Goal: Information Seeking & Learning: Compare options

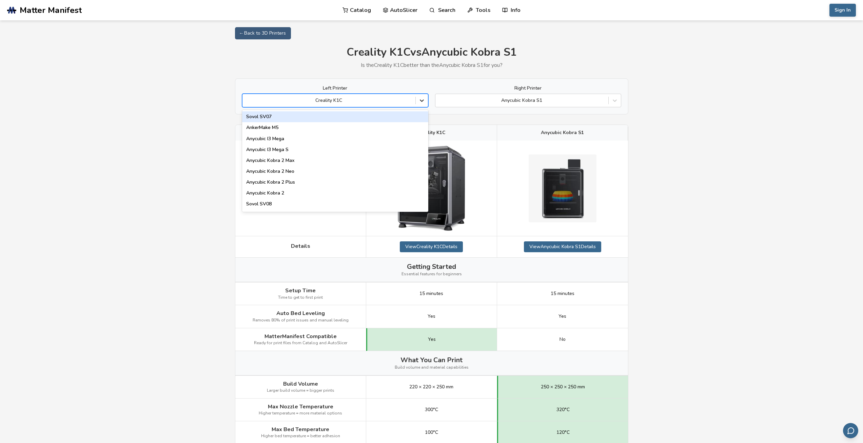
click at [421, 100] on icon at bounding box center [421, 100] width 7 height 7
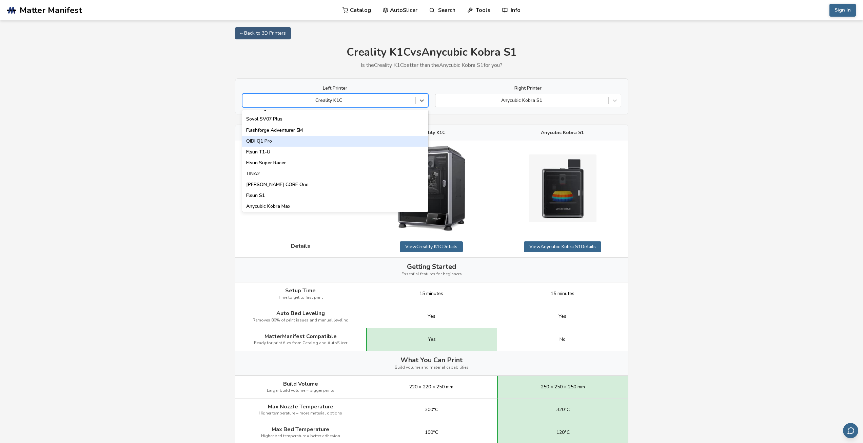
click at [268, 140] on div "QIDI Q1 Pro" at bounding box center [335, 141] width 186 height 11
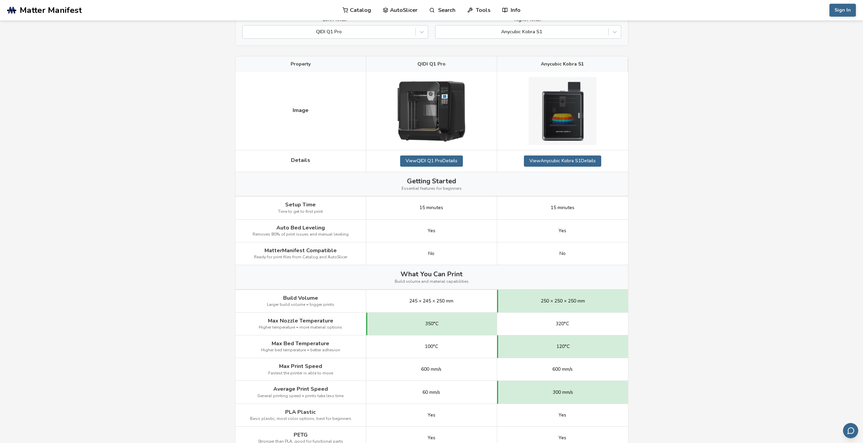
scroll to position [68, 0]
click at [423, 35] on icon at bounding box center [421, 32] width 7 height 7
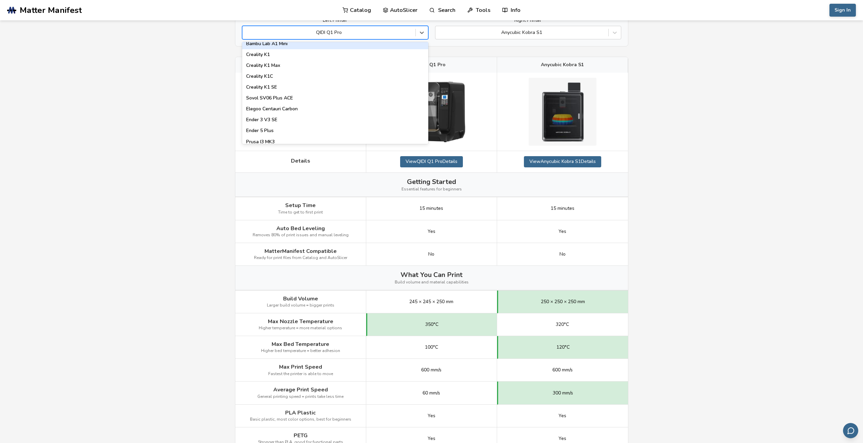
scroll to position [170, 0]
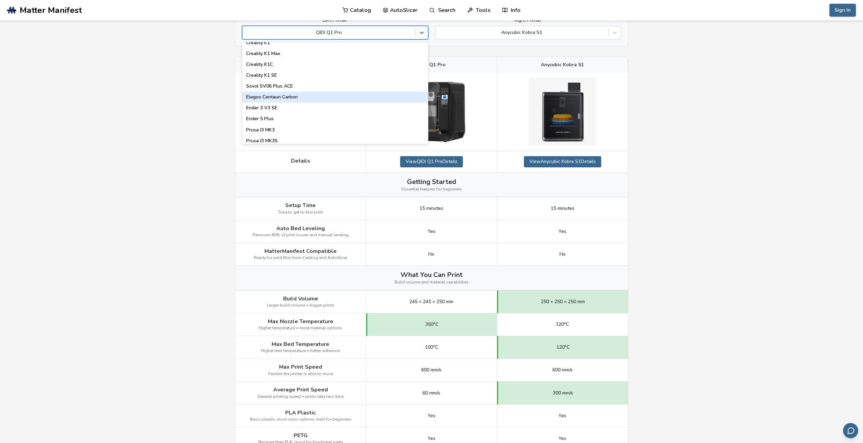
click at [291, 99] on div "Elegoo Centauri Carbon" at bounding box center [335, 97] width 186 height 11
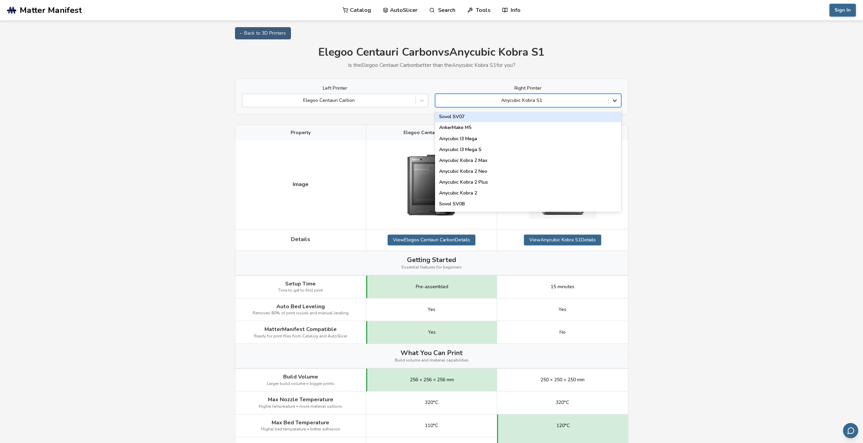
click at [616, 101] on icon at bounding box center [615, 101] width 4 height 2
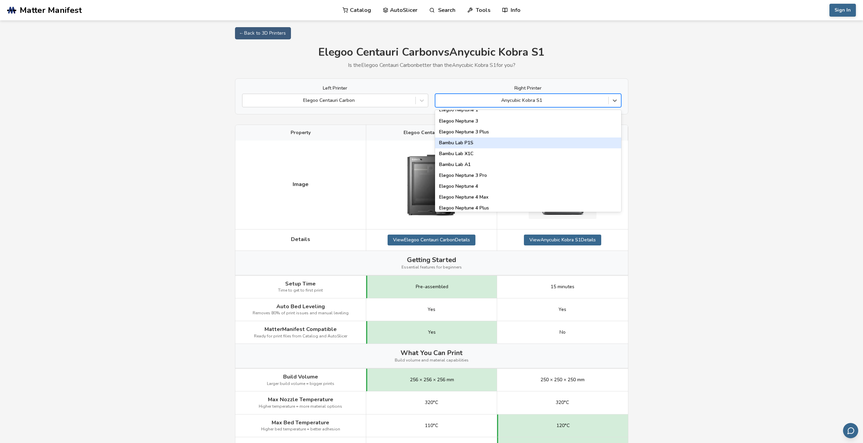
click at [476, 143] on div "Bambu Lab P1S" at bounding box center [528, 142] width 186 height 11
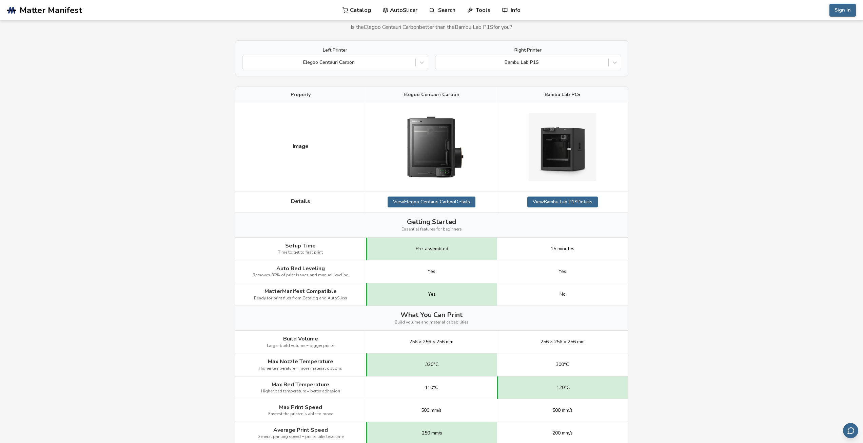
scroll to position [34, 0]
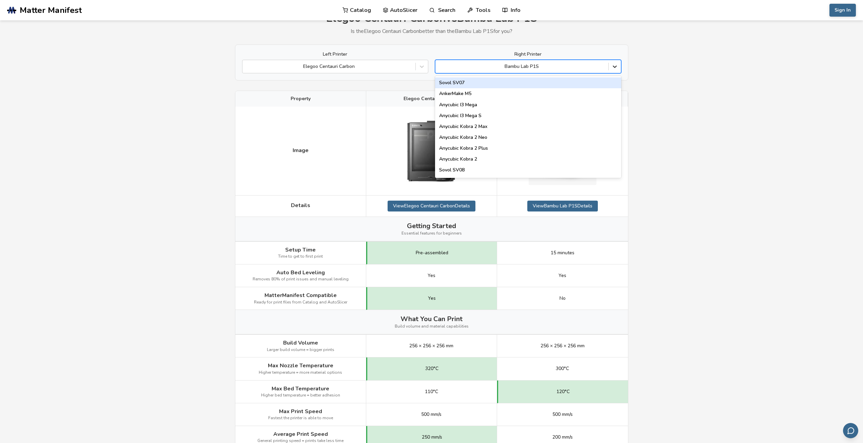
click at [614, 66] on icon at bounding box center [615, 67] width 4 height 2
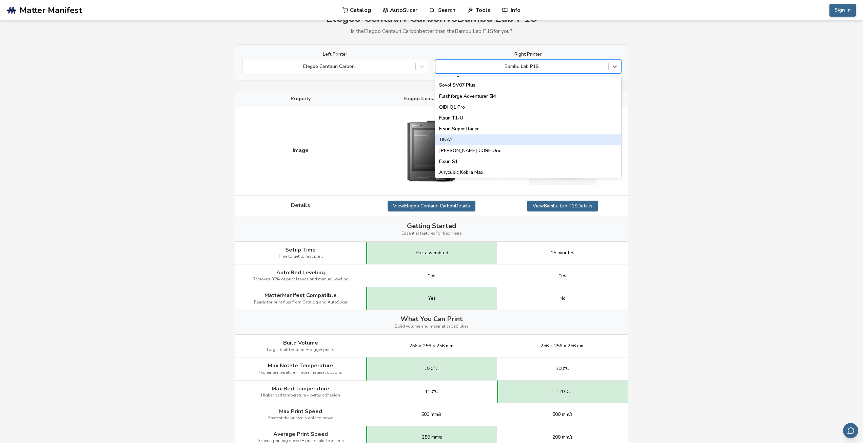
click at [449, 140] on div "TINA2" at bounding box center [528, 139] width 186 height 11
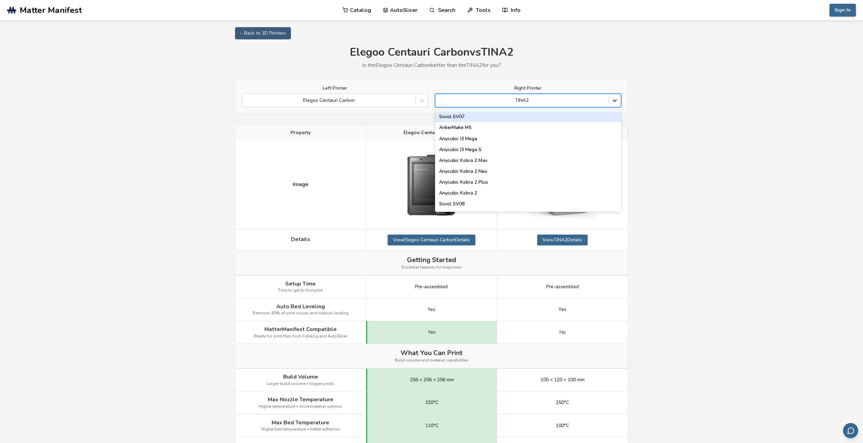
click at [618, 100] on icon at bounding box center [614, 100] width 7 height 7
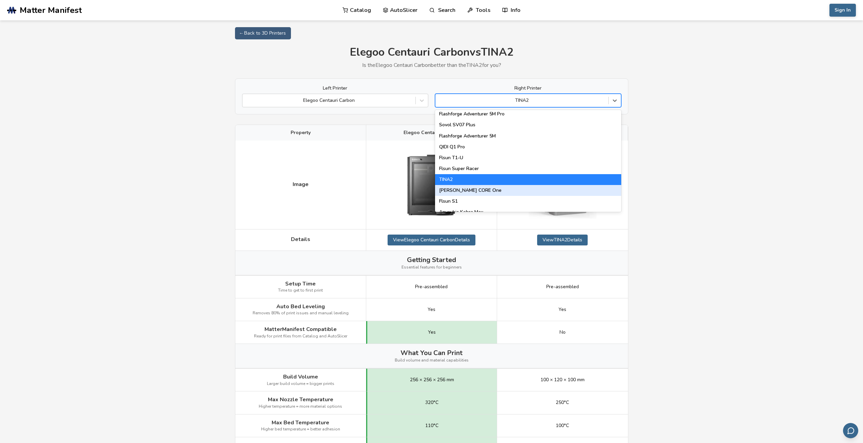
scroll to position [802, 0]
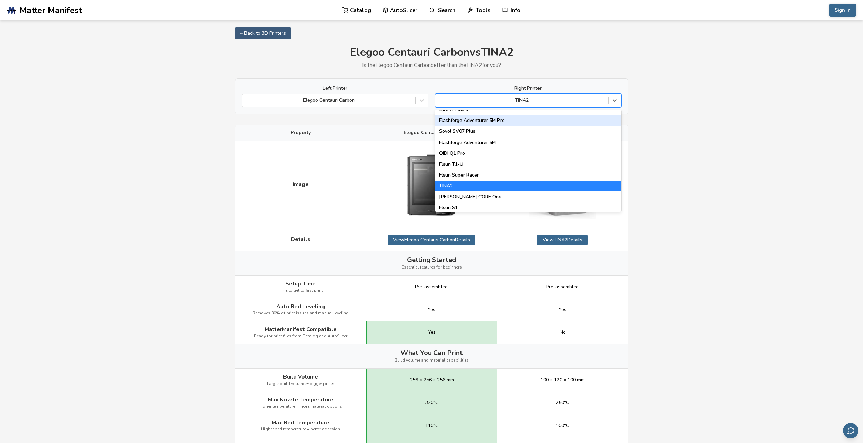
click at [490, 120] on div "Flashforge Adventurer 5M Pro" at bounding box center [528, 120] width 186 height 11
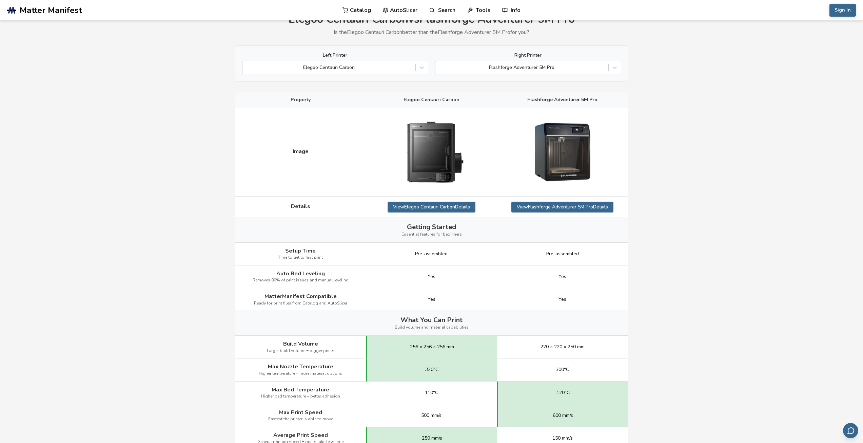
scroll to position [22, 0]
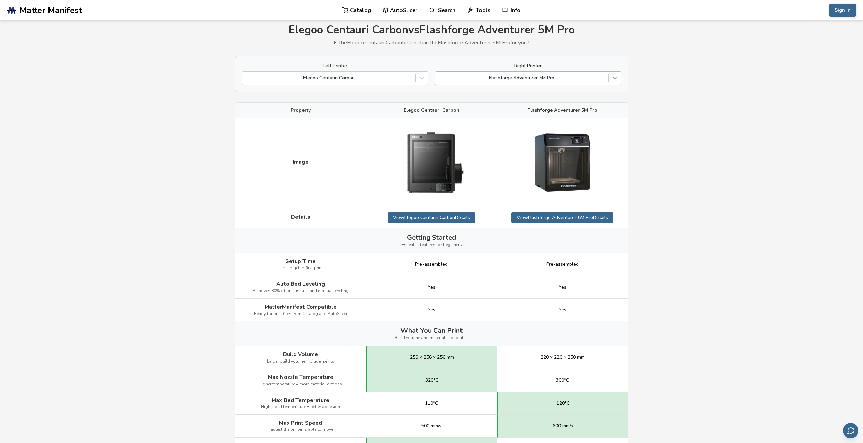
click at [614, 79] on icon at bounding box center [615, 78] width 4 height 2
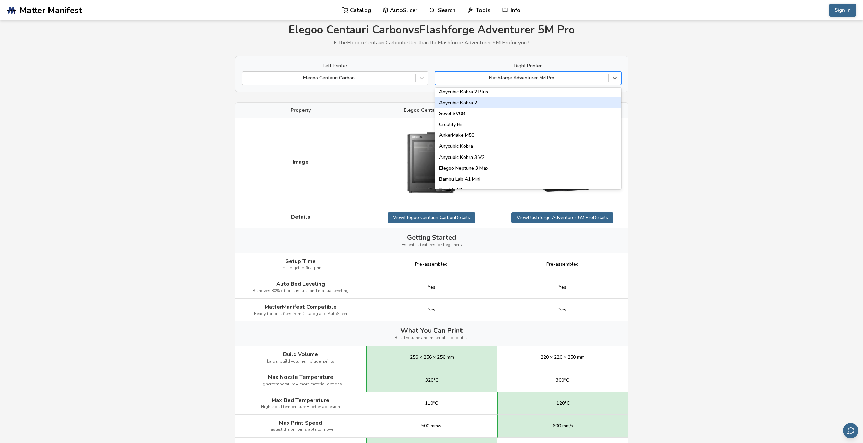
scroll to position [102, 0]
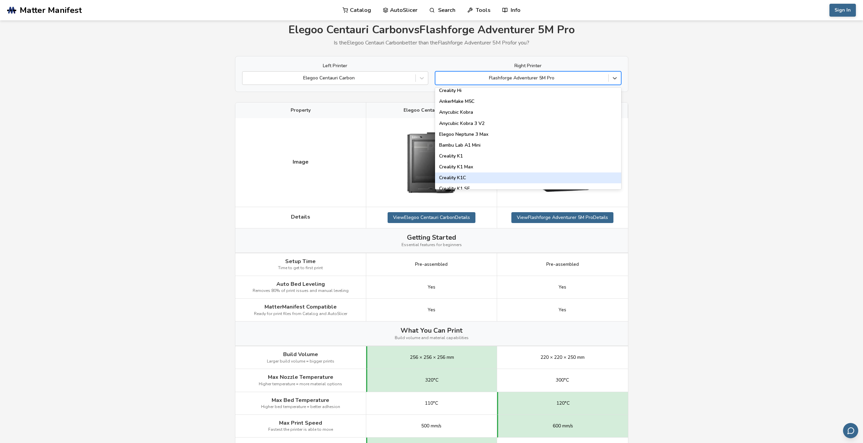
click at [461, 177] on div "Creality K1C" at bounding box center [528, 177] width 186 height 11
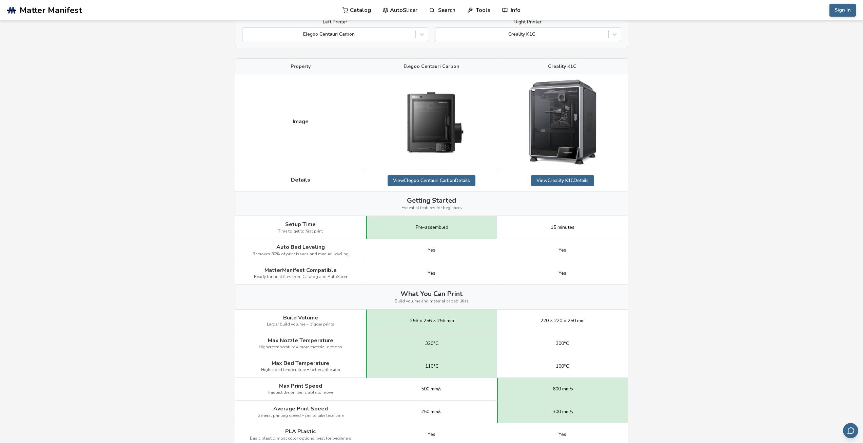
scroll to position [22, 0]
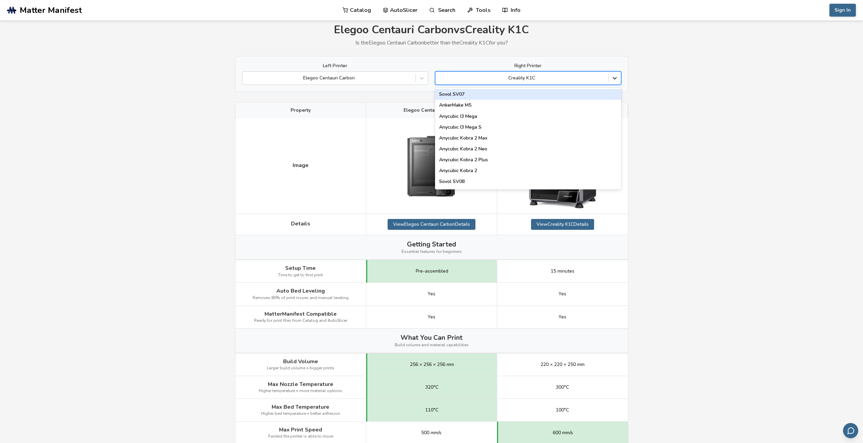
click at [615, 77] on icon at bounding box center [614, 78] width 7 height 7
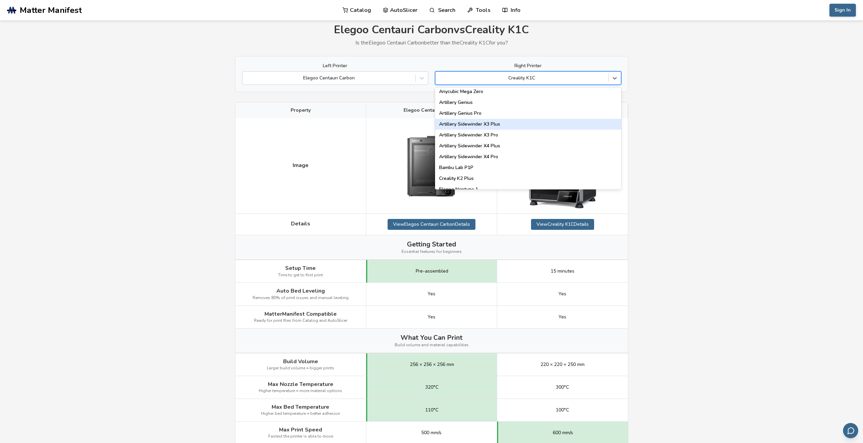
scroll to position [407, 0]
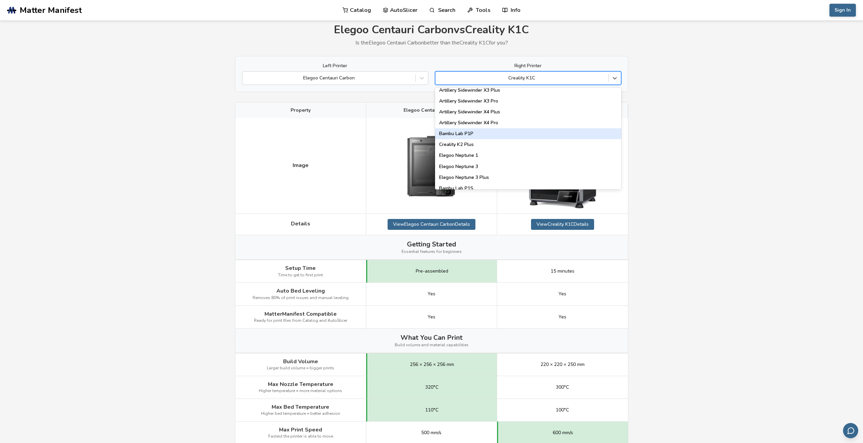
click at [470, 134] on div "Bambu Lab P1P" at bounding box center [528, 133] width 186 height 11
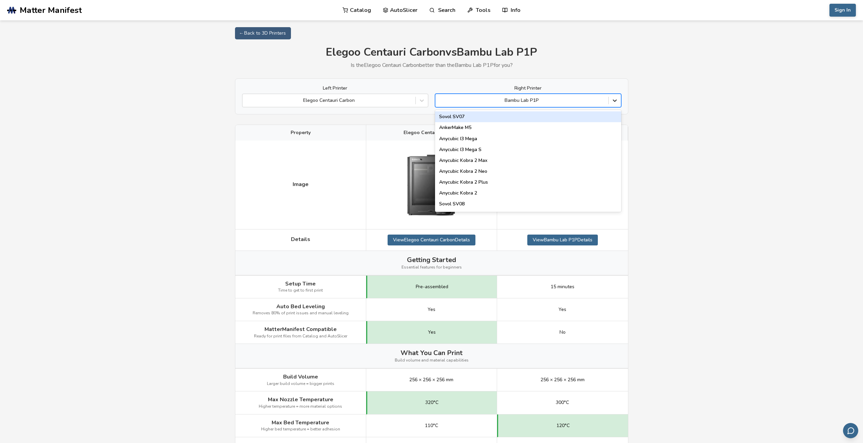
click at [614, 100] on icon at bounding box center [614, 100] width 7 height 7
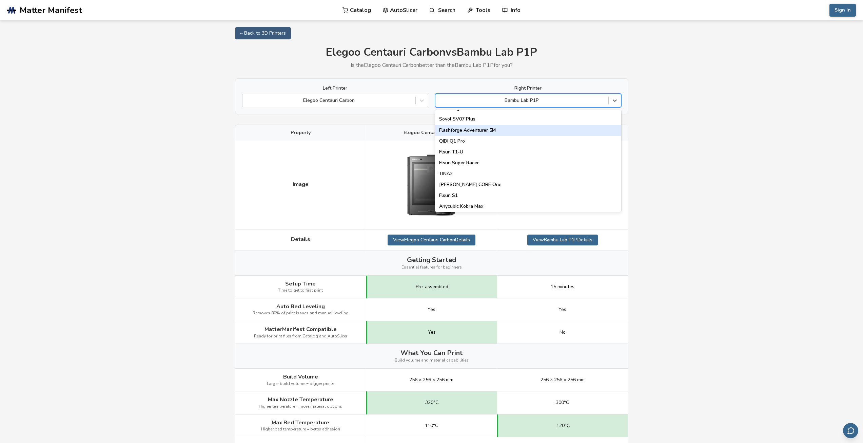
click at [483, 130] on div "Flashforge Adventurer 5M" at bounding box center [528, 130] width 186 height 11
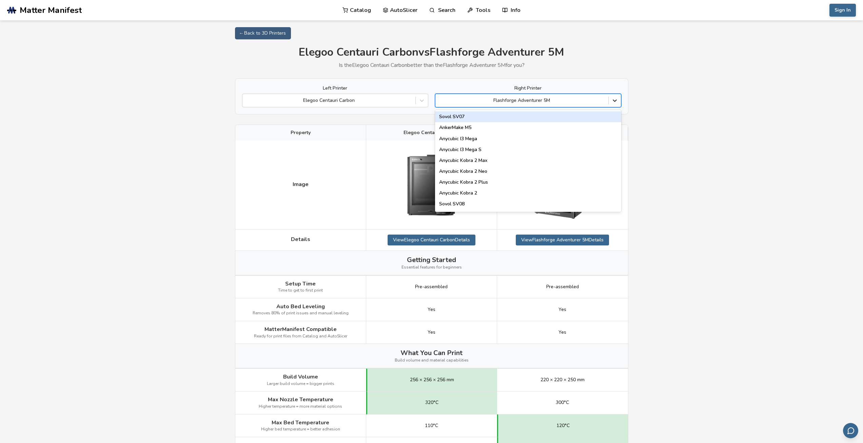
click at [614, 103] on icon at bounding box center [614, 100] width 7 height 7
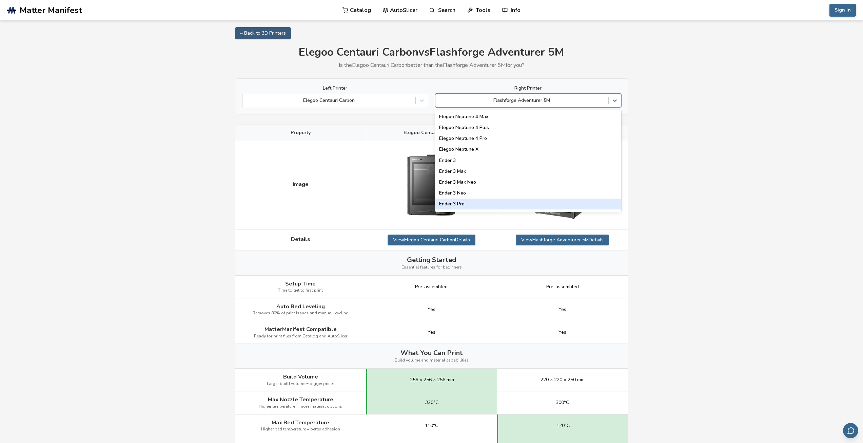
click at [464, 202] on div "Ender 3 Pro" at bounding box center [528, 203] width 186 height 11
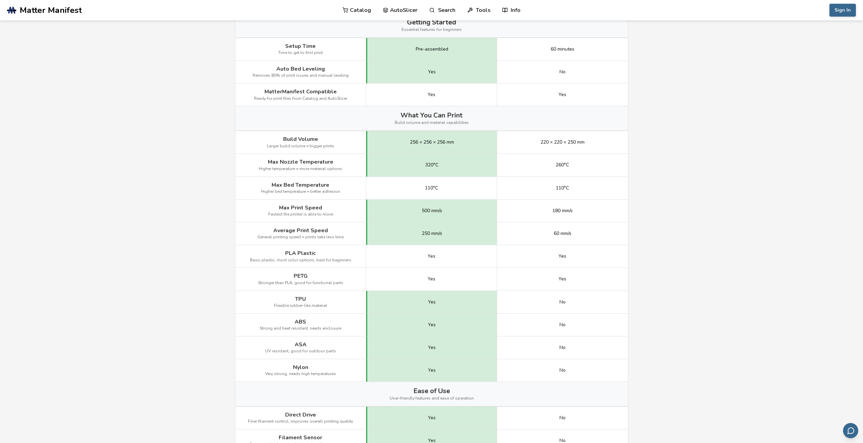
scroll to position [68, 0]
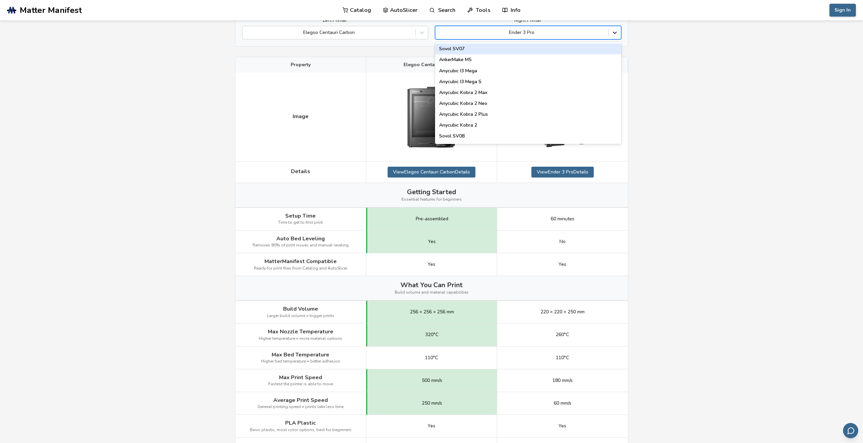
click at [617, 33] on icon at bounding box center [614, 32] width 7 height 7
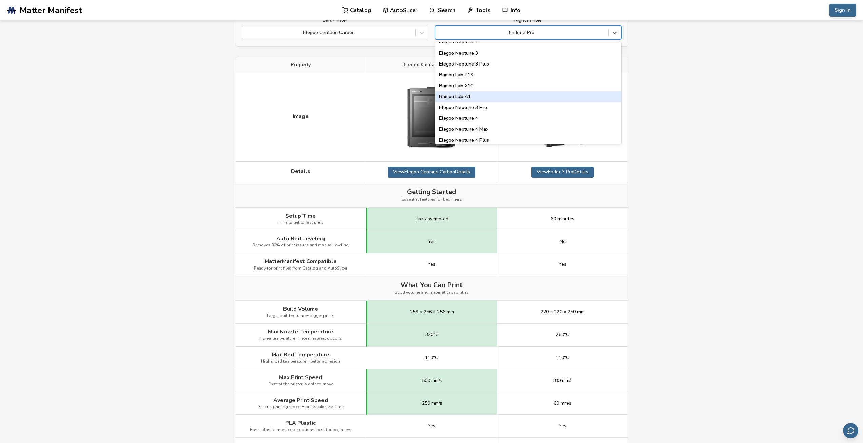
click at [464, 95] on div "Bambu Lab A1" at bounding box center [528, 96] width 186 height 11
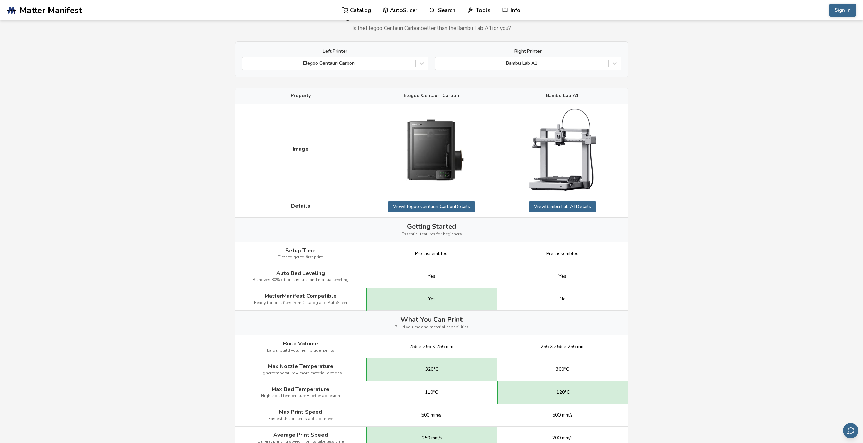
scroll to position [34, 0]
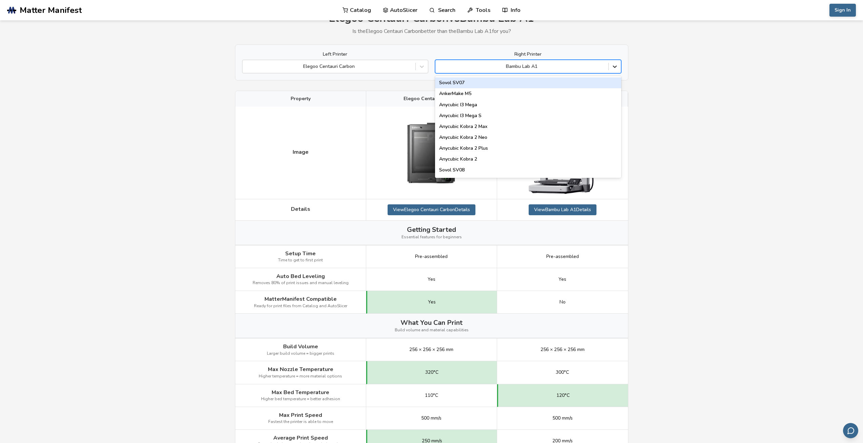
click at [616, 66] on icon at bounding box center [615, 67] width 4 height 2
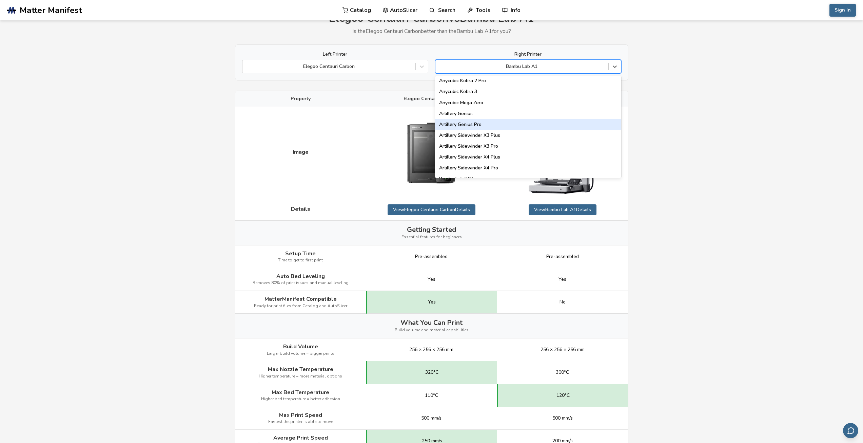
scroll to position [339, 0]
click at [533, 123] on div "Artillery Genius" at bounding box center [528, 124] width 186 height 11
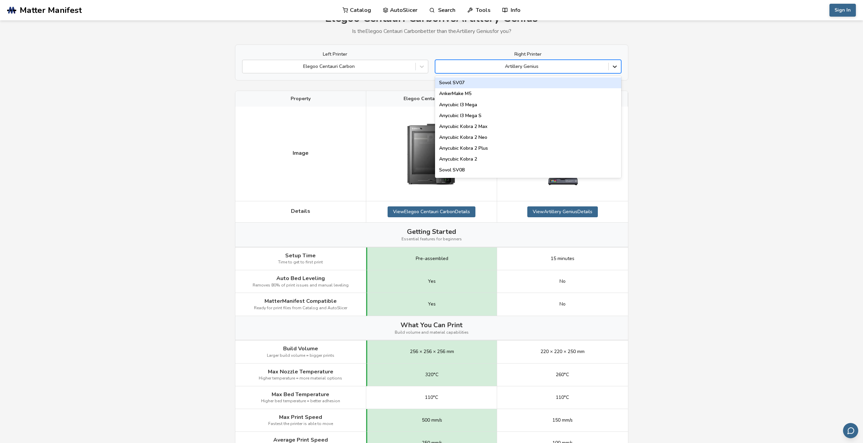
click at [617, 64] on icon at bounding box center [614, 66] width 7 height 7
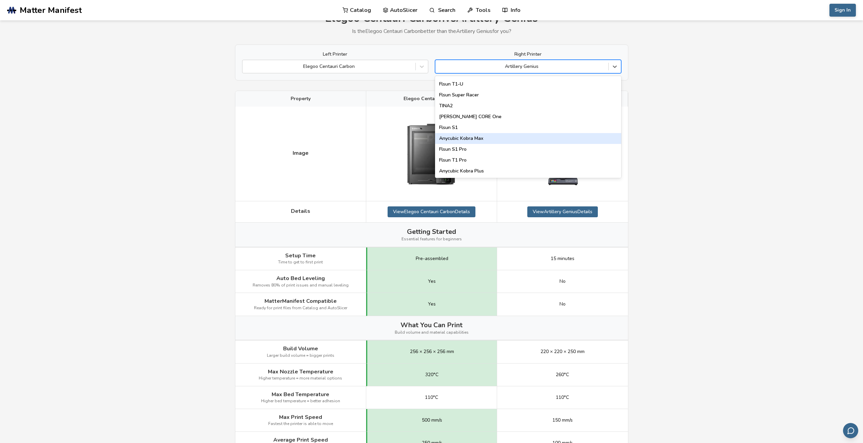
scroll to position [869, 0]
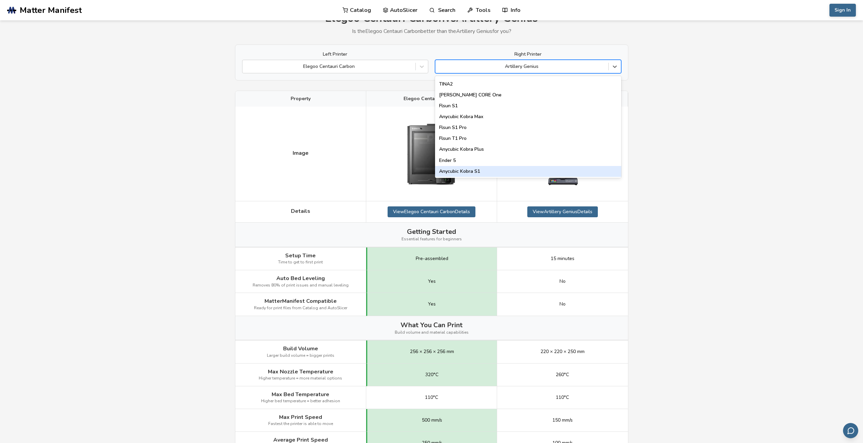
click at [465, 171] on div "Anycubic Kobra S1" at bounding box center [528, 171] width 186 height 11
